Goal: Download file/media

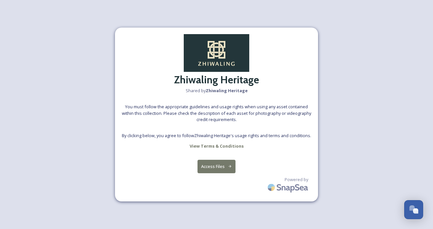
click at [216, 167] on button "Access Files" at bounding box center [216, 165] width 38 height 13
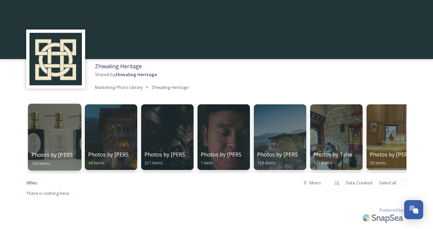
scroll to position [3, 0]
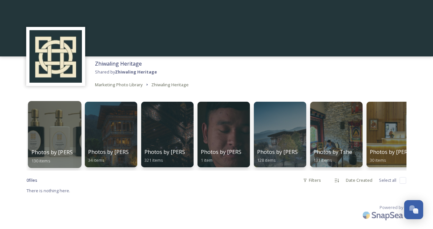
click at [59, 125] on div at bounding box center [54, 134] width 53 height 67
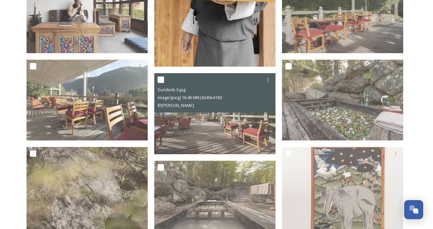
scroll to position [237, 0]
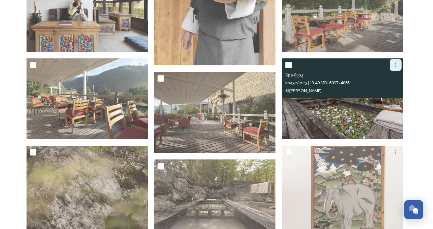
click at [395, 64] on icon at bounding box center [395, 65] width 1 height 4
drag, startPoint x: 322, startPoint y: 90, endPoint x: 283, endPoint y: 91, distance: 39.0
click at [283, 91] on div "Spa-8.jpg image/jpeg | 13.49 MB | 6097 x 4065 © [PERSON_NAME]" at bounding box center [342, 77] width 121 height 39
copy span "© [PERSON_NAME]"
click at [395, 65] on icon at bounding box center [395, 64] width 5 height 5
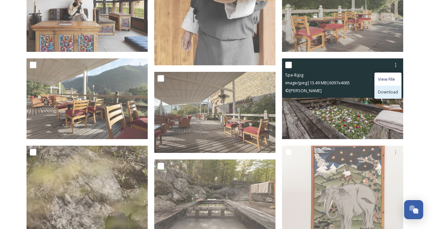
click at [389, 90] on span "Download" at bounding box center [388, 92] width 20 height 6
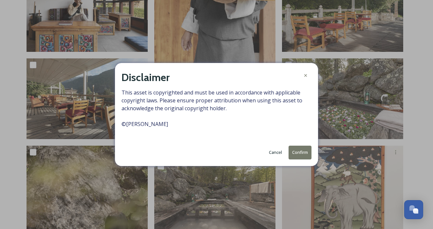
click at [299, 151] on button "Confirm" at bounding box center [299, 151] width 23 height 13
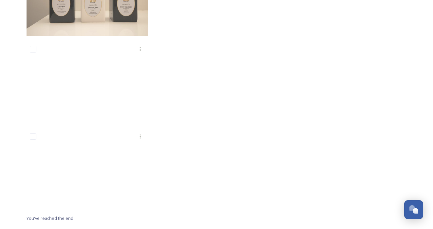
scroll to position [4680, 0]
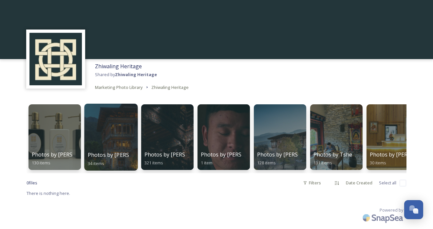
click at [115, 125] on div at bounding box center [110, 136] width 53 height 67
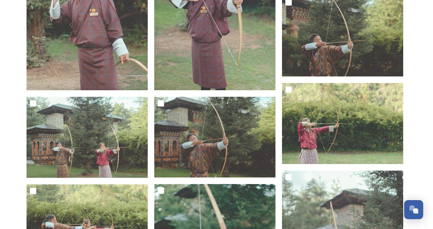
scroll to position [488, 0]
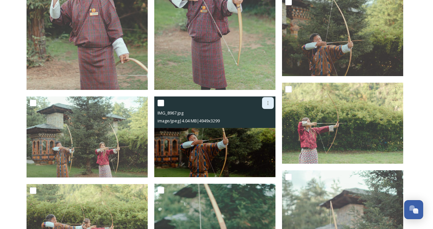
click at [269, 101] on icon at bounding box center [267, 102] width 5 height 5
click at [263, 130] on span "Download" at bounding box center [260, 130] width 20 height 6
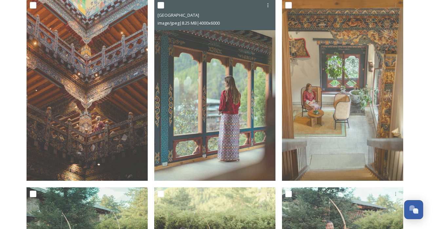
scroll to position [0, 0]
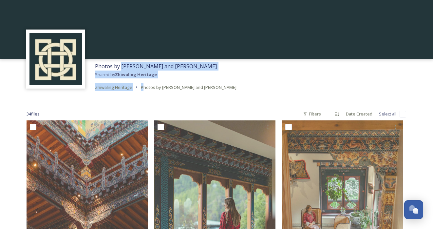
drag, startPoint x: 120, startPoint y: 66, endPoint x: 127, endPoint y: 105, distance: 39.6
copy div "Anthony Do and Yvonne Kreuzmayr Shared by Zhiwaling Heritage Zhiwaling Heritage…"
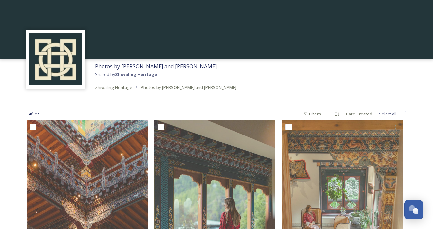
drag, startPoint x: 121, startPoint y: 66, endPoint x: 210, endPoint y: 65, distance: 88.7
click at [210, 65] on div "Photos by Anthony Do and Yvonne Kreuzmayr Shared by Zhiwaling Heritage Zhiwalin…" at bounding box center [166, 76] width 148 height 35
copy span "Anthony Do and Yvonne Kreuzmayr"
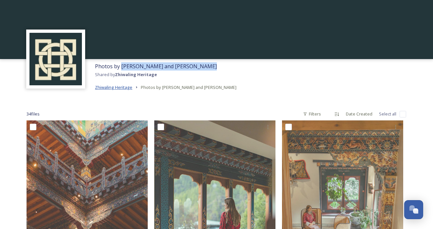
click at [130, 86] on span "Zhiwaling Heritage" at bounding box center [113, 87] width 37 height 6
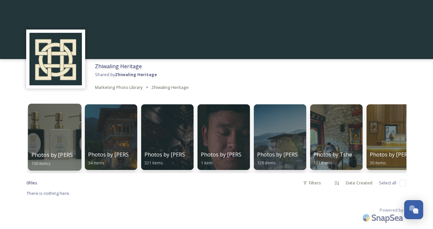
click at [59, 148] on div at bounding box center [54, 136] width 53 height 67
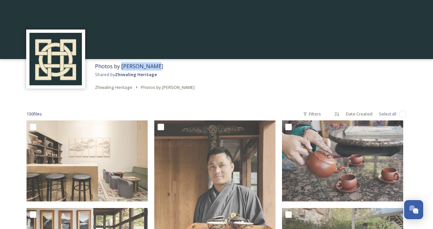
drag, startPoint x: 120, startPoint y: 66, endPoint x: 161, endPoint y: 68, distance: 40.6
click at [161, 68] on div "Photos by Ambika Singh Shared by Zhiwaling Heritage Zhiwaling Heritage Photos b…" at bounding box center [145, 76] width 106 height 35
copy span "[PERSON_NAME]"
click at [113, 88] on span "Zhiwaling Heritage" at bounding box center [113, 87] width 37 height 6
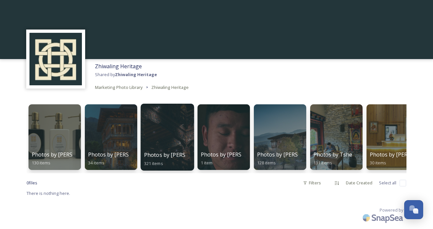
click at [169, 121] on div at bounding box center [166, 136] width 53 height 67
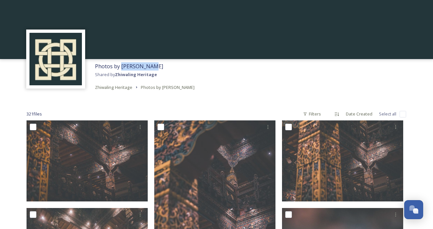
drag, startPoint x: 120, startPoint y: 66, endPoint x: 154, endPoint y: 66, distance: 33.7
click at [154, 66] on div "Photos by Ben Glassco Shared by Zhiwaling Heritage Zhiwaling Heritage Photos by…" at bounding box center [145, 76] width 106 height 35
copy span "Ben Glassco"
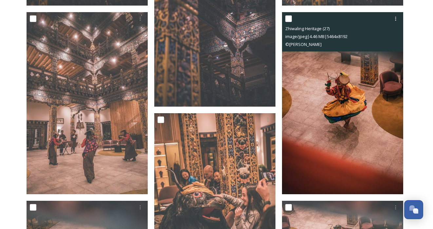
scroll to position [193, 0]
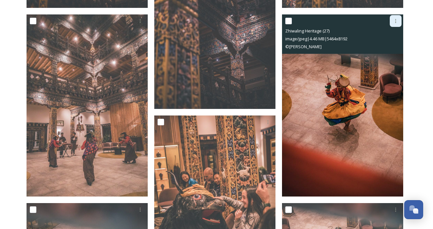
click at [396, 22] on icon at bounding box center [395, 20] width 5 height 5
click at [392, 46] on span "Download" at bounding box center [388, 48] width 20 height 6
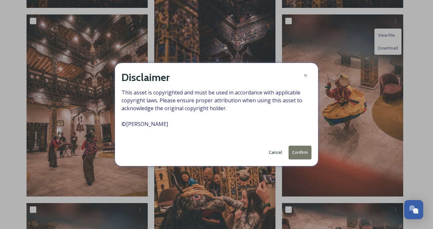
click at [300, 152] on button "Confirm" at bounding box center [299, 151] width 23 height 13
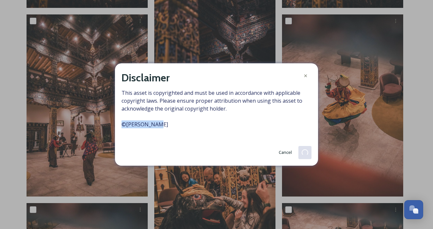
drag, startPoint x: 158, startPoint y: 125, endPoint x: 118, endPoint y: 126, distance: 40.6
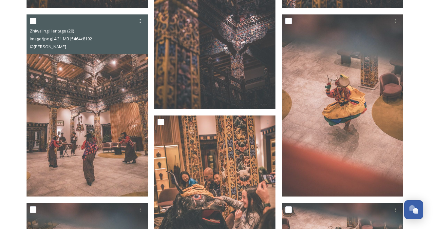
copy span "© Ben Glassco"
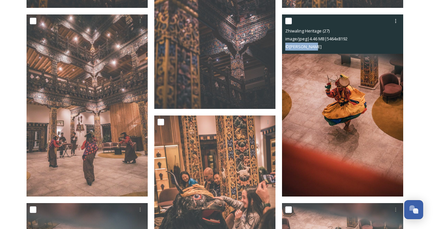
drag, startPoint x: 315, startPoint y: 46, endPoint x: 283, endPoint y: 49, distance: 32.2
click at [283, 49] on div "Zhiwaling Heritage (27) image/jpeg | 4.46 MB | 5464 x 8192 © Ben Glassco" at bounding box center [342, 33] width 121 height 39
copy span "© Ben Glassco"
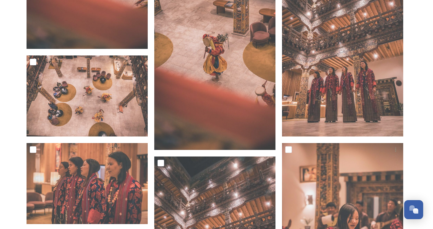
scroll to position [565, 0]
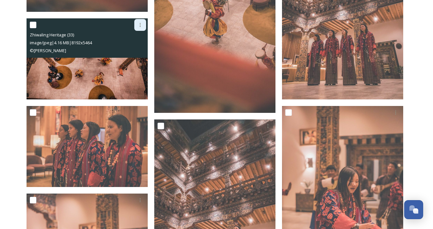
click at [140, 26] on icon at bounding box center [140, 25] width 1 height 4
click at [132, 51] on span "Download" at bounding box center [132, 52] width 20 height 6
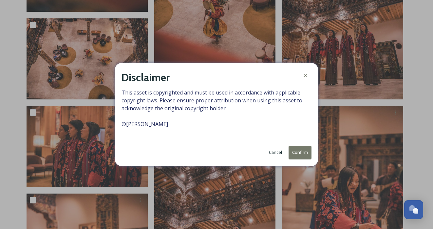
click at [300, 152] on button "Confirm" at bounding box center [299, 151] width 23 height 13
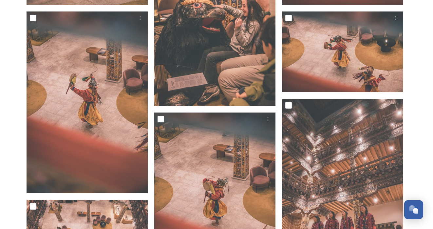
scroll to position [0, 0]
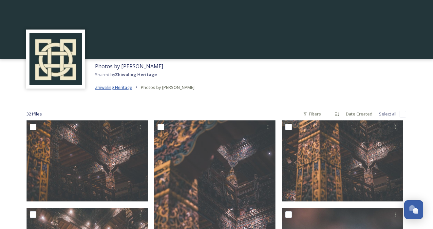
click at [115, 87] on span "Zhiwaling Heritage" at bounding box center [113, 87] width 37 height 6
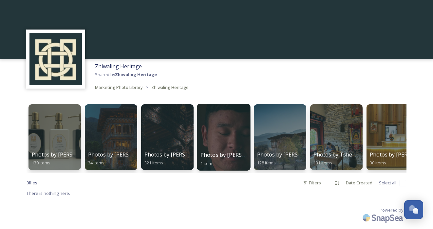
click at [230, 139] on div at bounding box center [223, 136] width 53 height 67
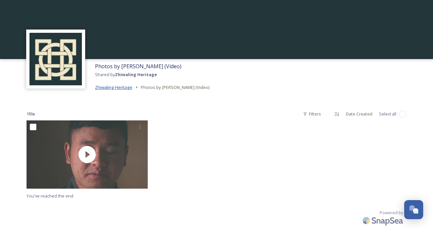
click at [119, 88] on span "Zhiwaling Heritage" at bounding box center [113, 87] width 37 height 6
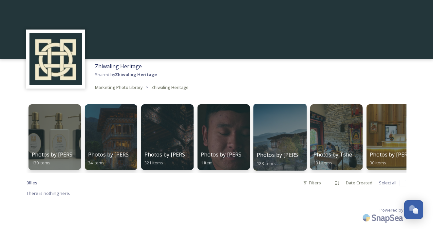
click at [279, 133] on div at bounding box center [279, 136] width 53 height 67
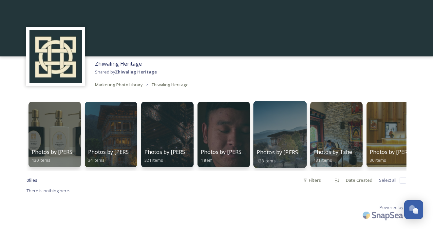
scroll to position [0, 71]
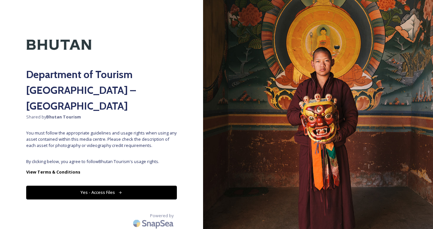
click at [114, 185] on button "Yes - Access Files" at bounding box center [101, 191] width 151 height 13
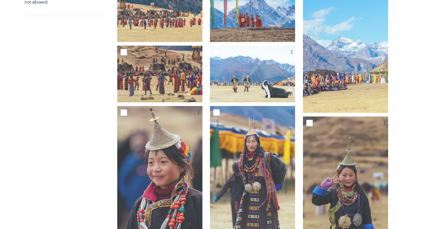
scroll to position [144, 0]
